Goal: Task Accomplishment & Management: Complete application form

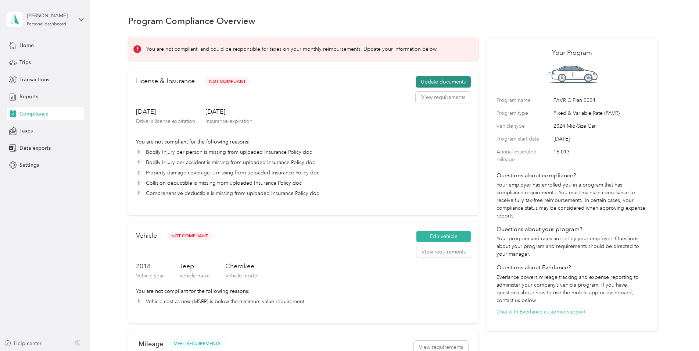
click at [442, 82] on button "Update documents" at bounding box center [443, 82] width 55 height 12
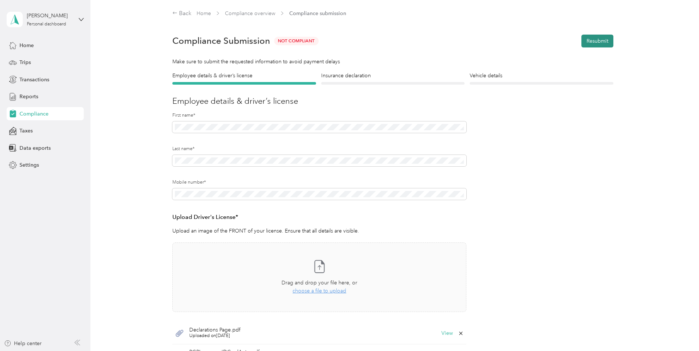
click at [600, 42] on button "Resubmit" at bounding box center [597, 41] width 32 height 13
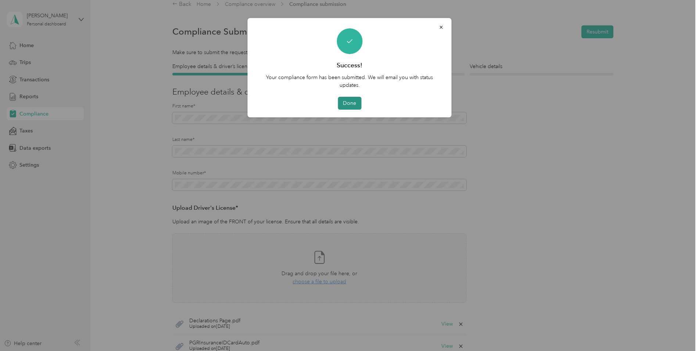
click at [354, 101] on button "Done" at bounding box center [350, 103] width 24 height 13
